Goal: Information Seeking & Learning: Check status

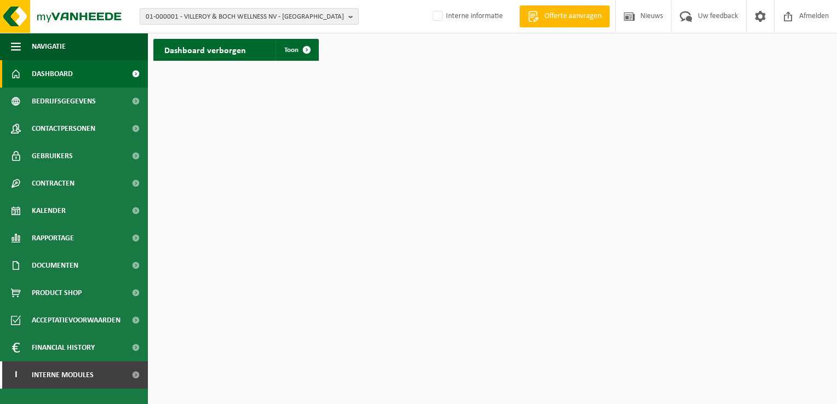
click at [348, 14] on b "button" at bounding box center [353, 16] width 10 height 15
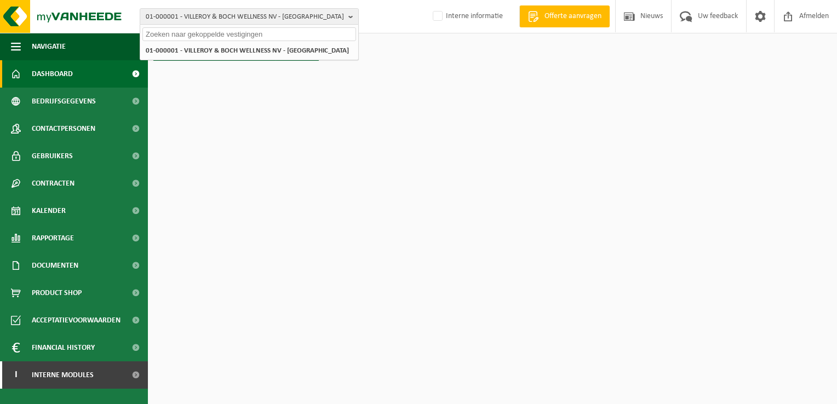
click at [272, 33] on input "text" at bounding box center [249, 34] width 214 height 14
paste input "10-793421"
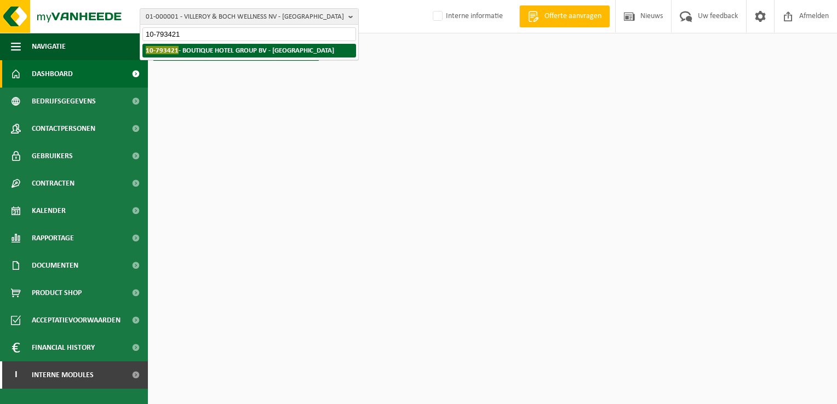
type input "10-793421"
click at [291, 53] on strong "10-793421 - BOUTIQUE HOTEL GROUP BV - BRUGGE" at bounding box center [240, 50] width 188 height 8
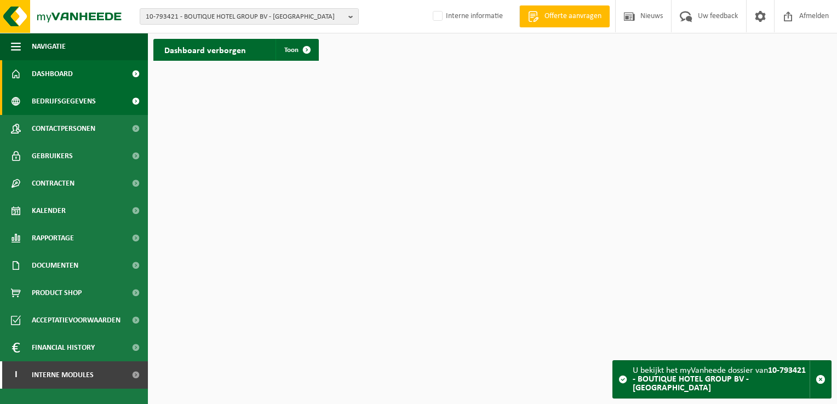
click at [76, 101] on span "Bedrijfsgegevens" at bounding box center [64, 101] width 64 height 27
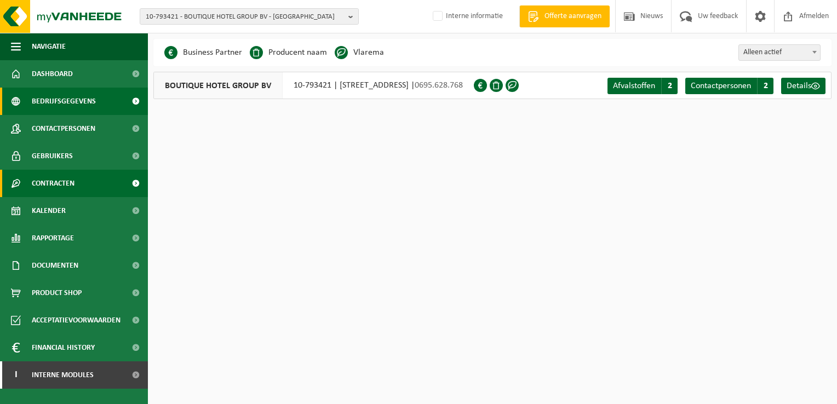
click at [65, 185] on span "Contracten" at bounding box center [53, 183] width 43 height 27
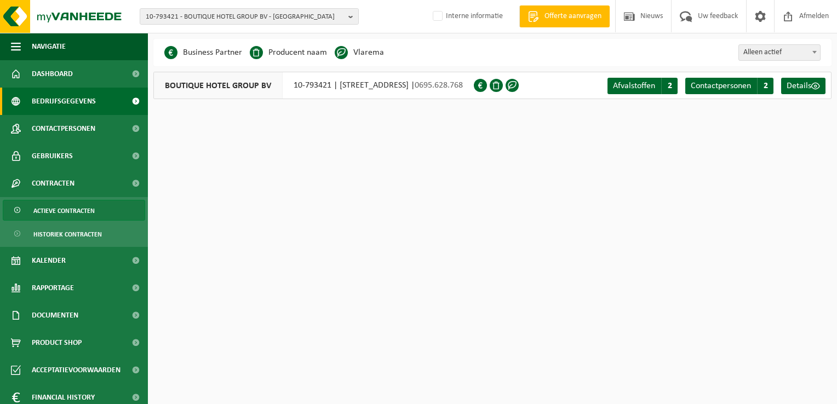
click at [57, 209] on span "Actieve contracten" at bounding box center [63, 210] width 61 height 21
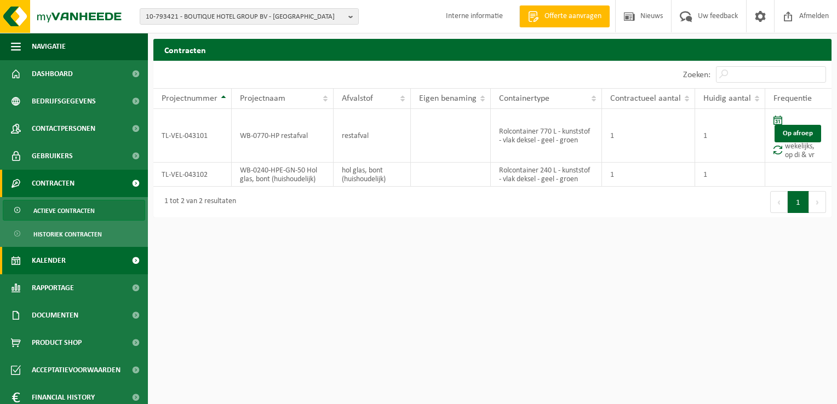
click at [65, 261] on span "Kalender" at bounding box center [49, 260] width 34 height 27
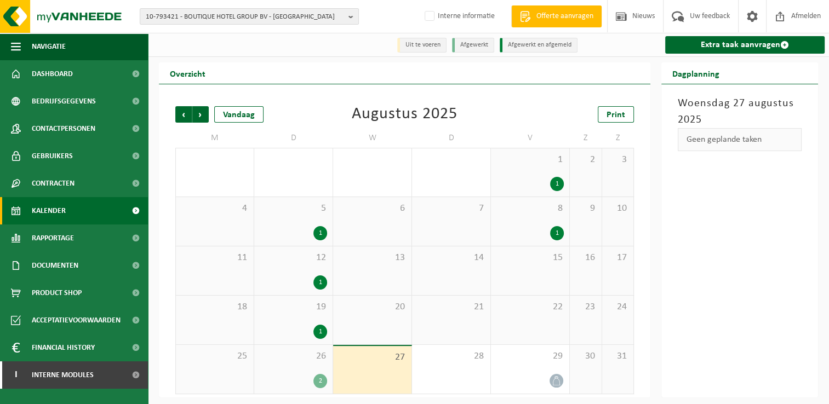
scroll to position [2, 0]
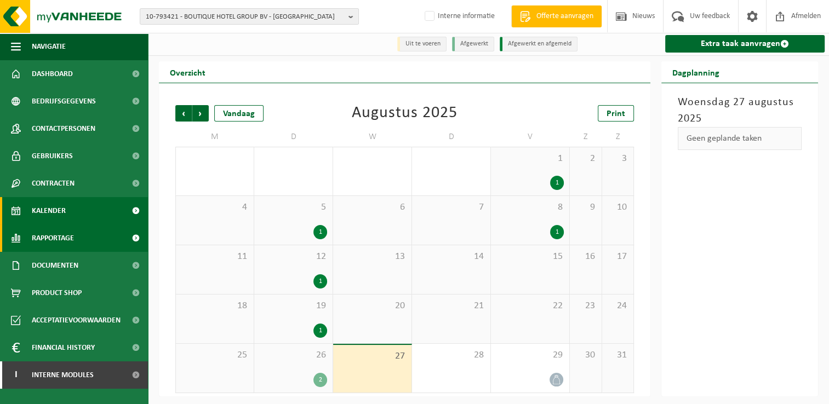
click at [55, 238] on span "Rapportage" at bounding box center [53, 238] width 42 height 27
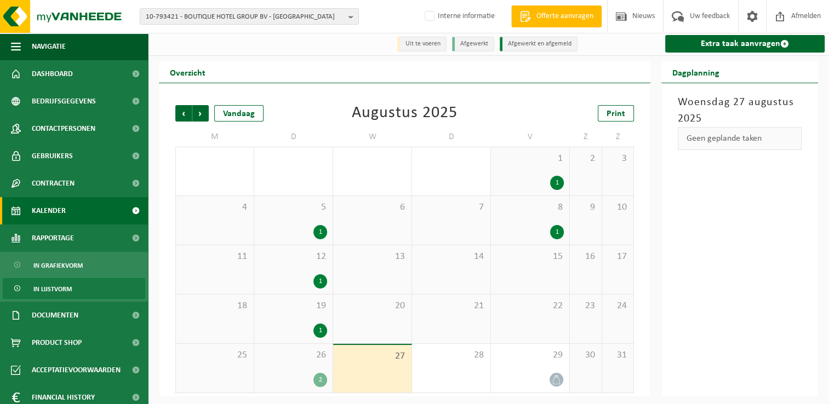
click at [59, 286] on span "In lijstvorm" at bounding box center [52, 289] width 38 height 21
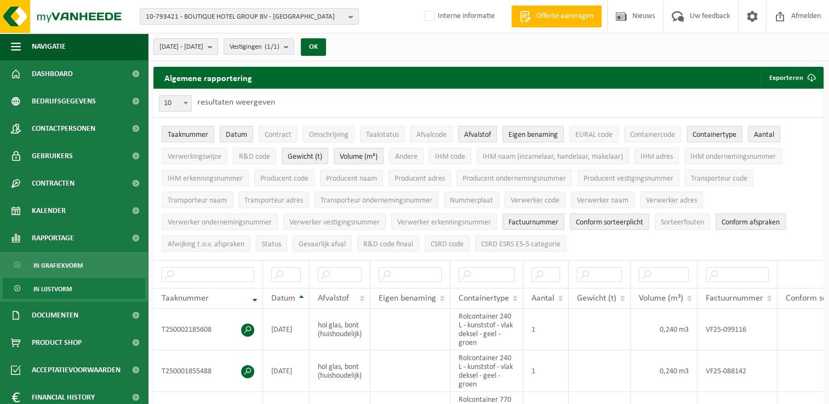
click at [181, 44] on span "2025-03-01 - 2025-08-27" at bounding box center [181, 47] width 44 height 16
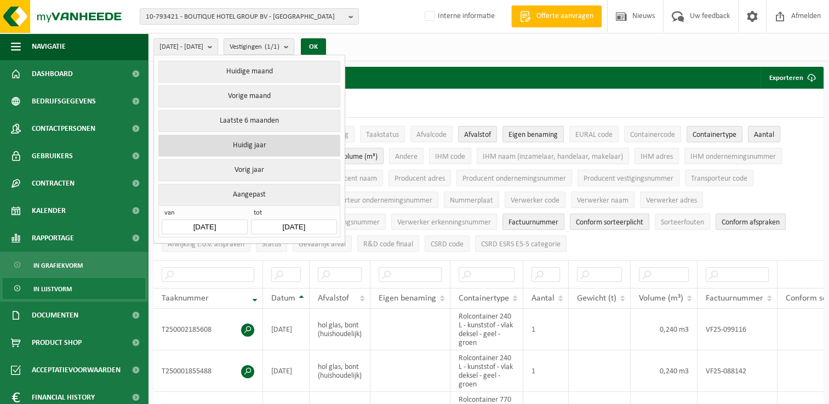
click at [202, 143] on button "Huidig jaar" at bounding box center [248, 146] width 181 height 22
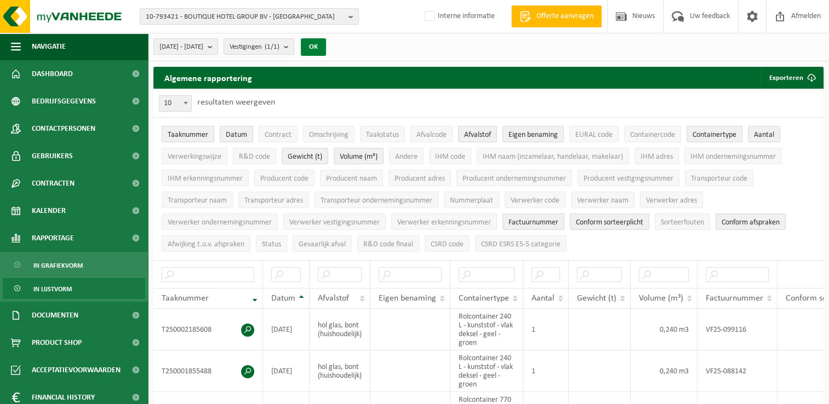
click at [326, 45] on button "OK" at bounding box center [313, 47] width 25 height 18
click at [353, 275] on input "text" at bounding box center [340, 274] width 44 height 15
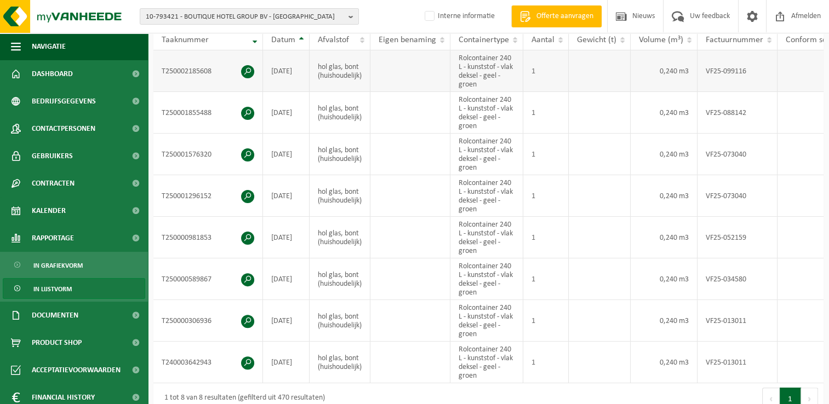
scroll to position [329, 0]
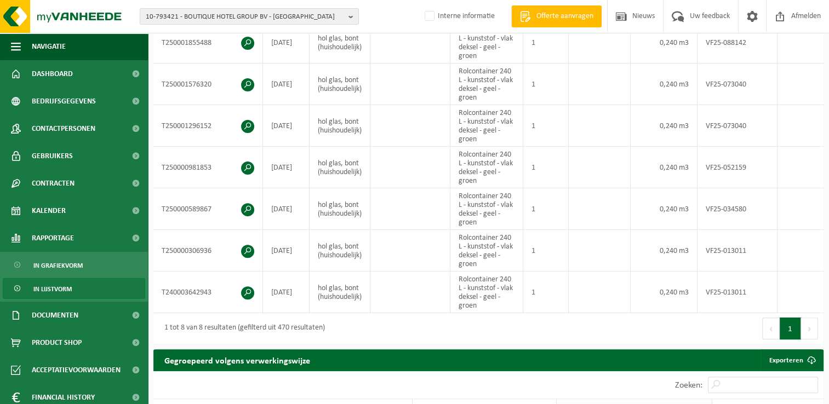
type input "hol"
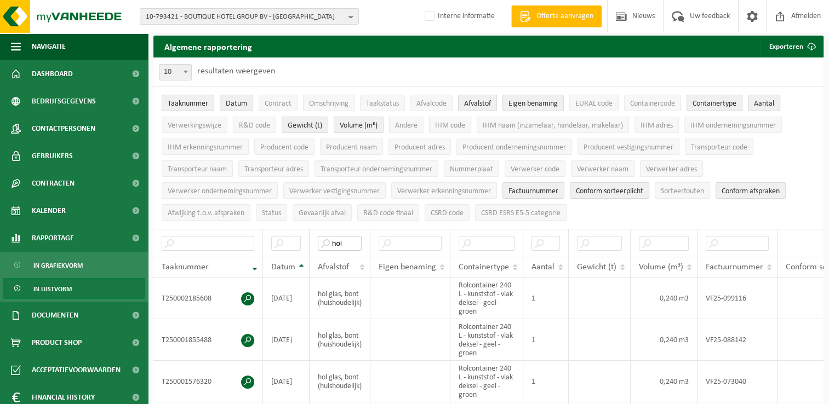
scroll to position [0, 0]
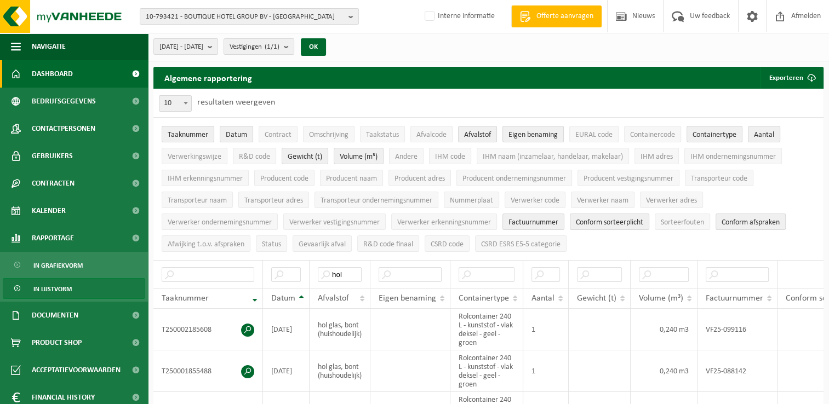
click at [55, 78] on span "Dashboard" at bounding box center [52, 73] width 41 height 27
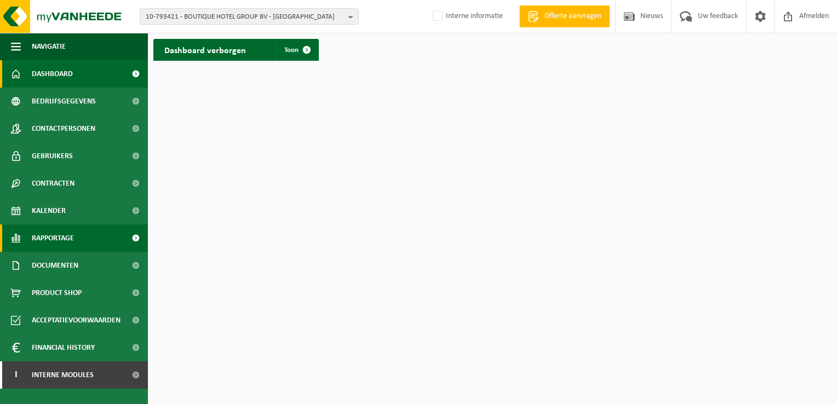
click at [61, 239] on span "Rapportage" at bounding box center [53, 238] width 42 height 27
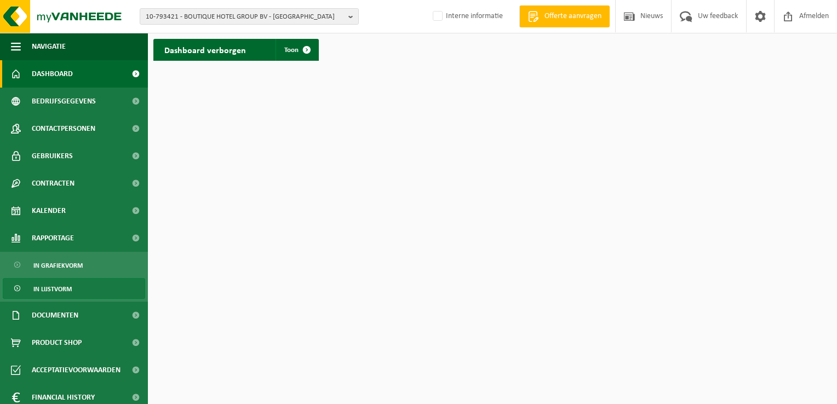
click at [55, 291] on span "In lijstvorm" at bounding box center [52, 289] width 38 height 21
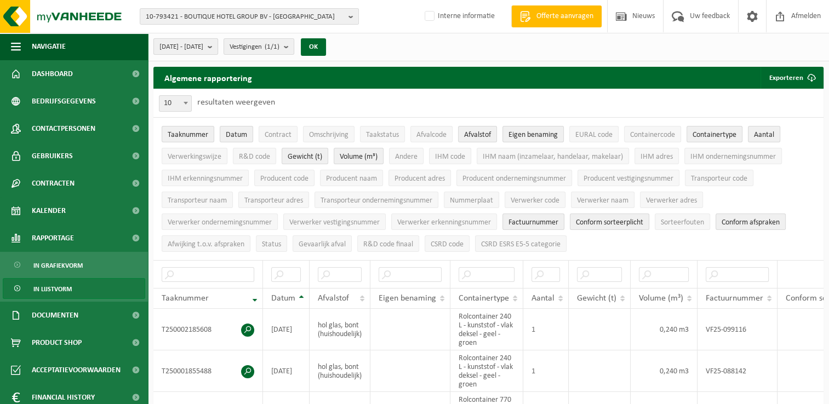
click at [203, 45] on span "[DATE] - [DATE]" at bounding box center [181, 47] width 44 height 16
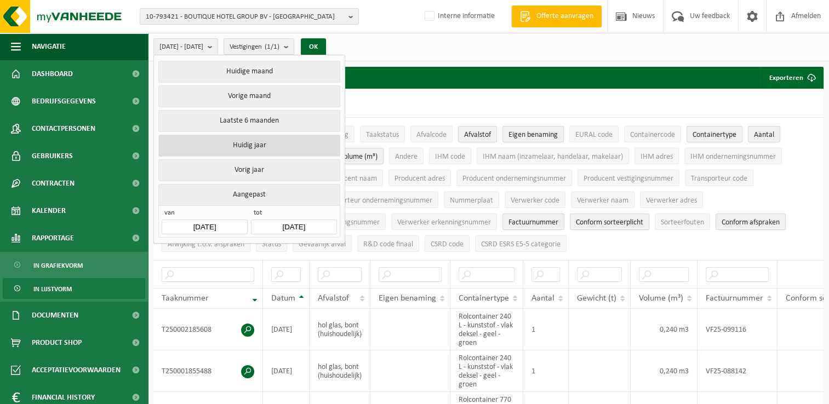
click at [223, 145] on button "Huidig jaar" at bounding box center [248, 146] width 181 height 22
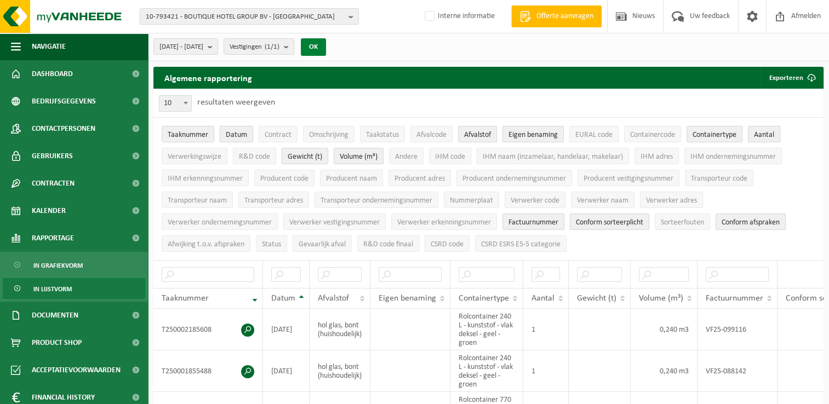
click at [326, 45] on button "OK" at bounding box center [313, 47] width 25 height 18
click at [342, 269] on input "text" at bounding box center [340, 274] width 44 height 15
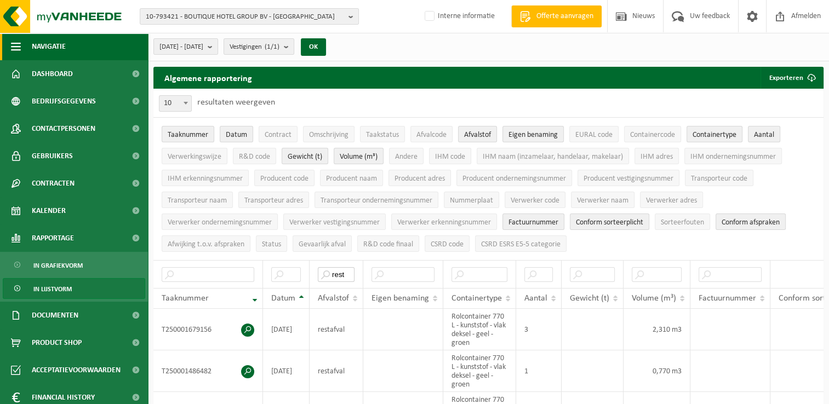
type input "rest"
click at [15, 50] on span "button" at bounding box center [16, 46] width 10 height 27
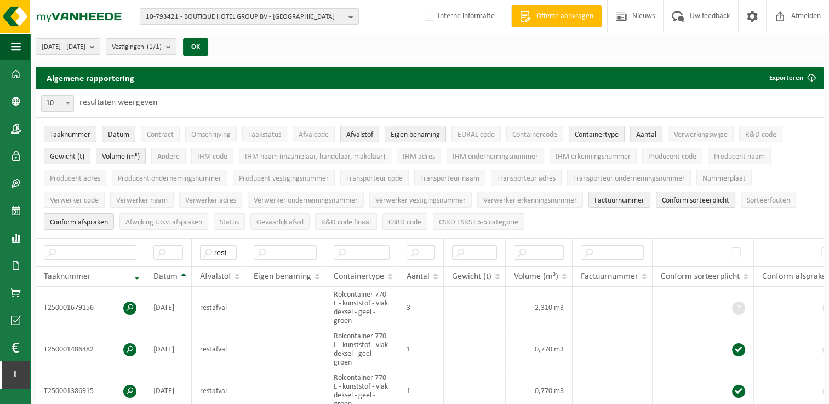
click at [421, 140] on button "Eigen benaming" at bounding box center [414, 134] width 61 height 16
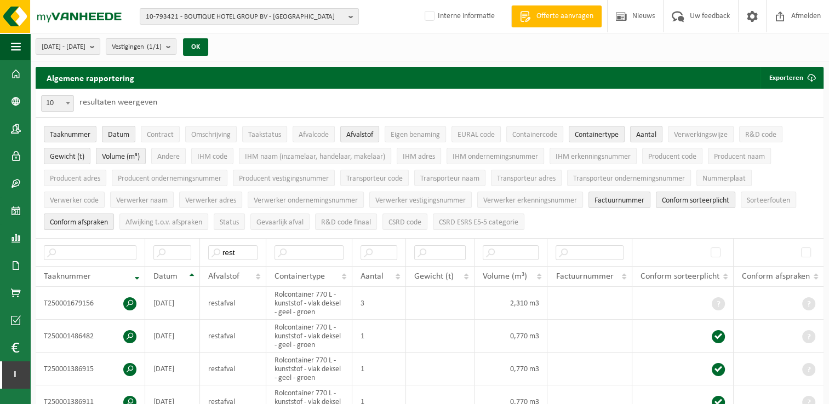
click at [48, 104] on span "10" at bounding box center [58, 103] width 32 height 15
select select "100"
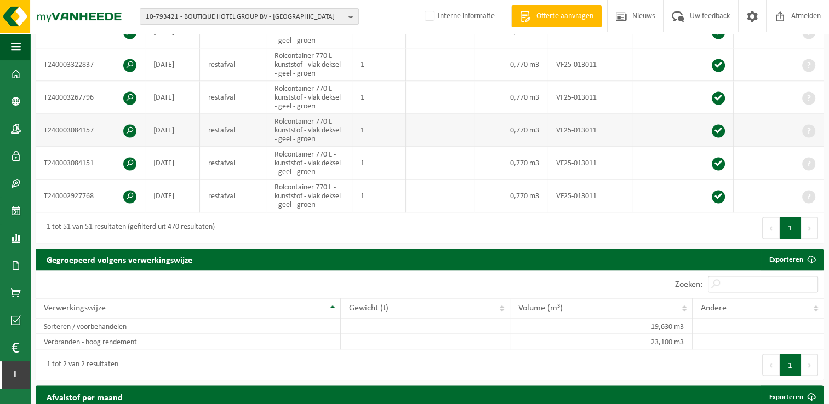
scroll to position [1752, 0]
